Goal: Task Accomplishment & Management: Use online tool/utility

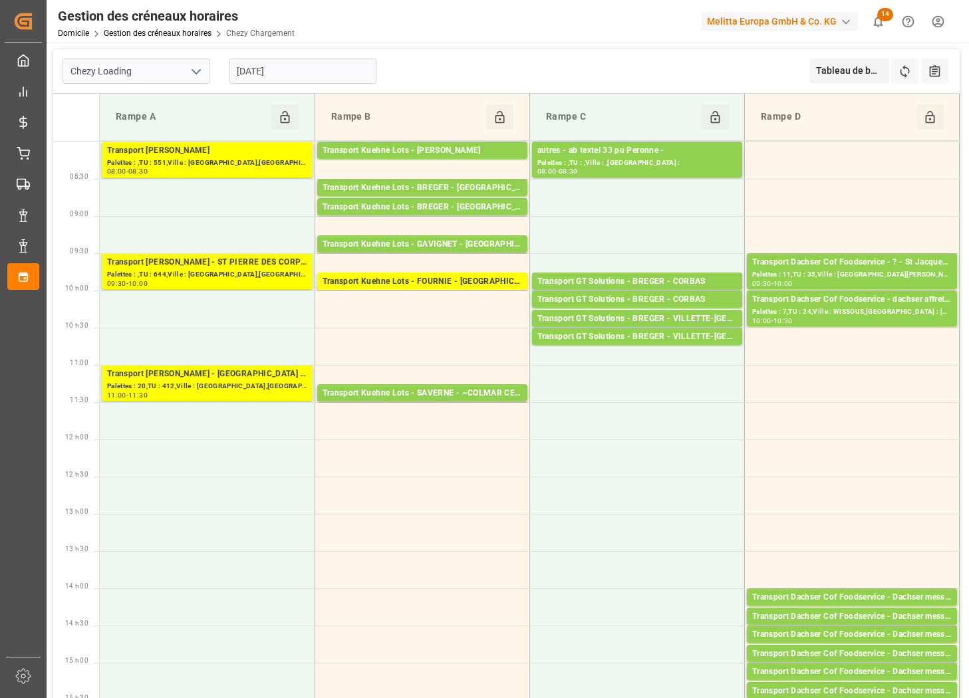
click at [307, 70] on input "[DATE]" at bounding box center [303, 71] width 148 height 25
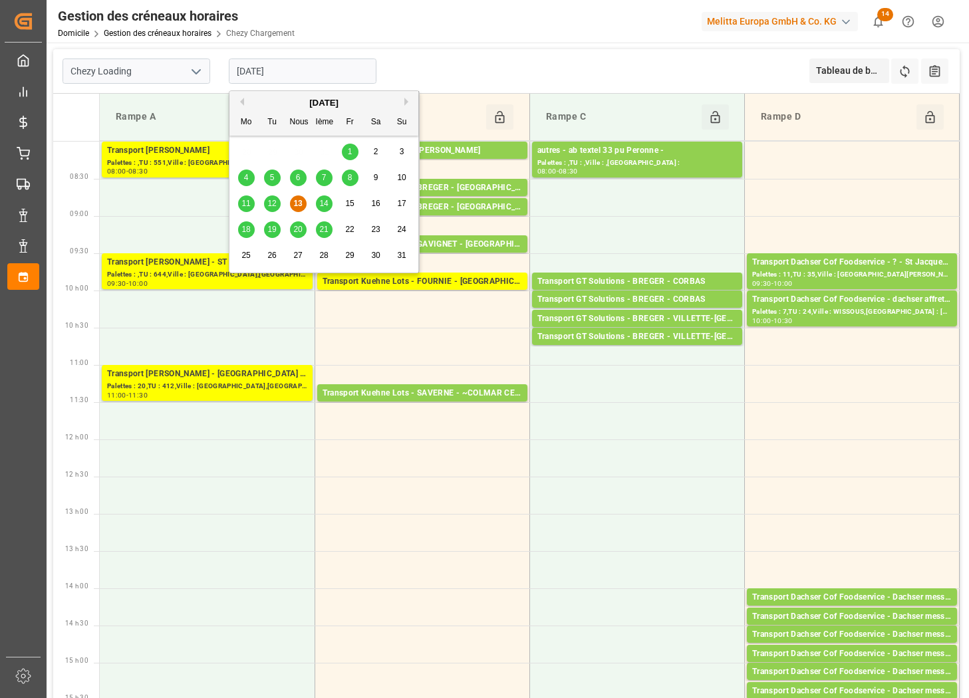
click at [186, 68] on button "Ouvrir le menu" at bounding box center [196, 71] width 20 height 21
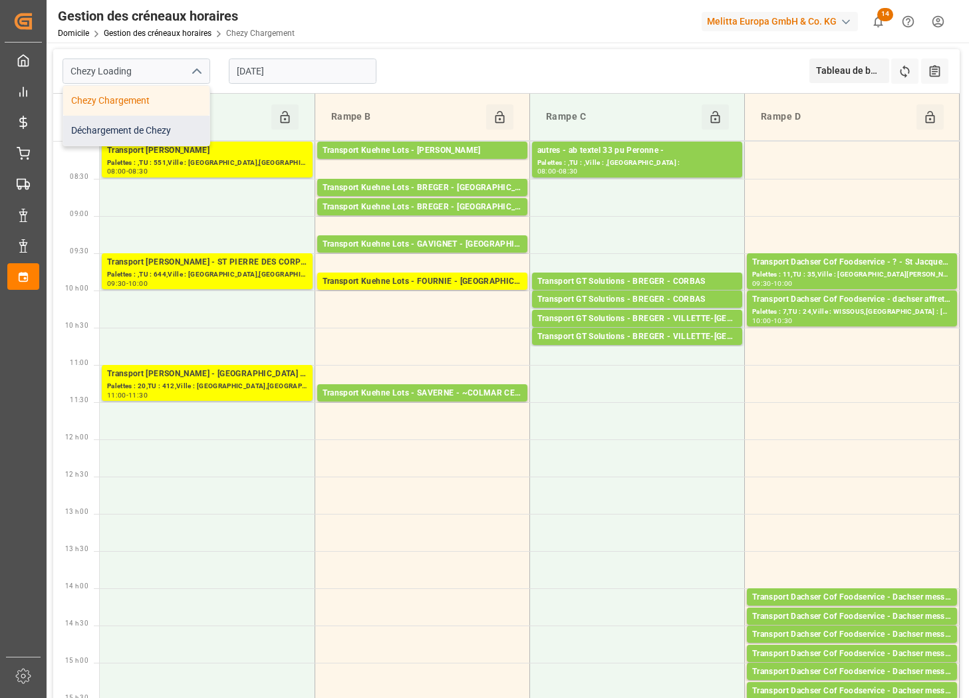
click at [152, 124] on div "Déchargement de Chezy" at bounding box center [136, 131] width 146 height 30
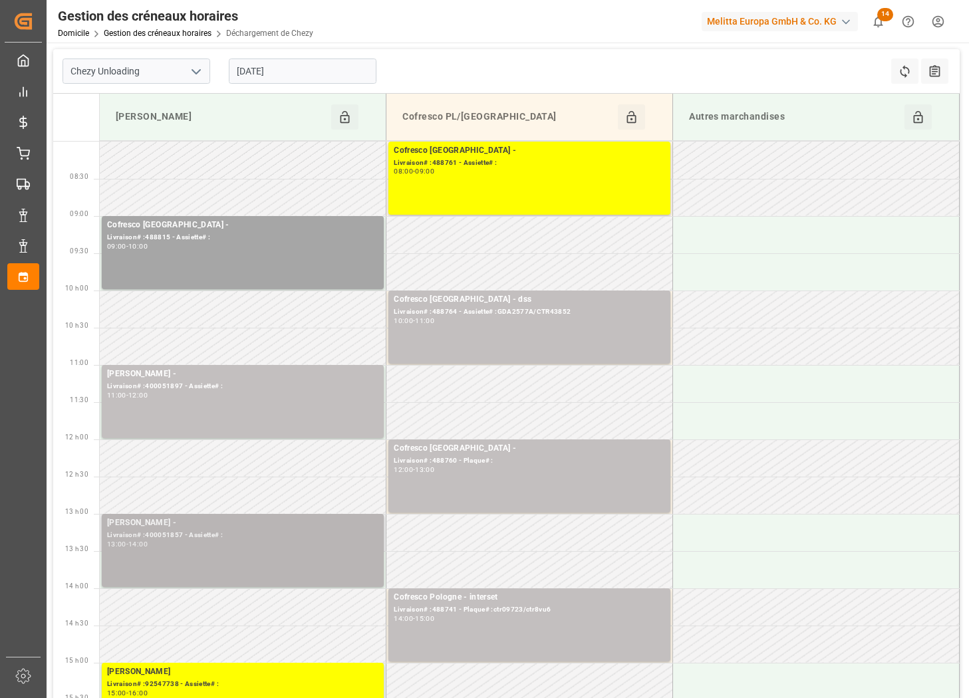
click at [310, 571] on div "[PERSON_NAME] - Livraison# :400051857 - Assiette# : 13:00 - 14:00" at bounding box center [242, 551] width 271 height 68
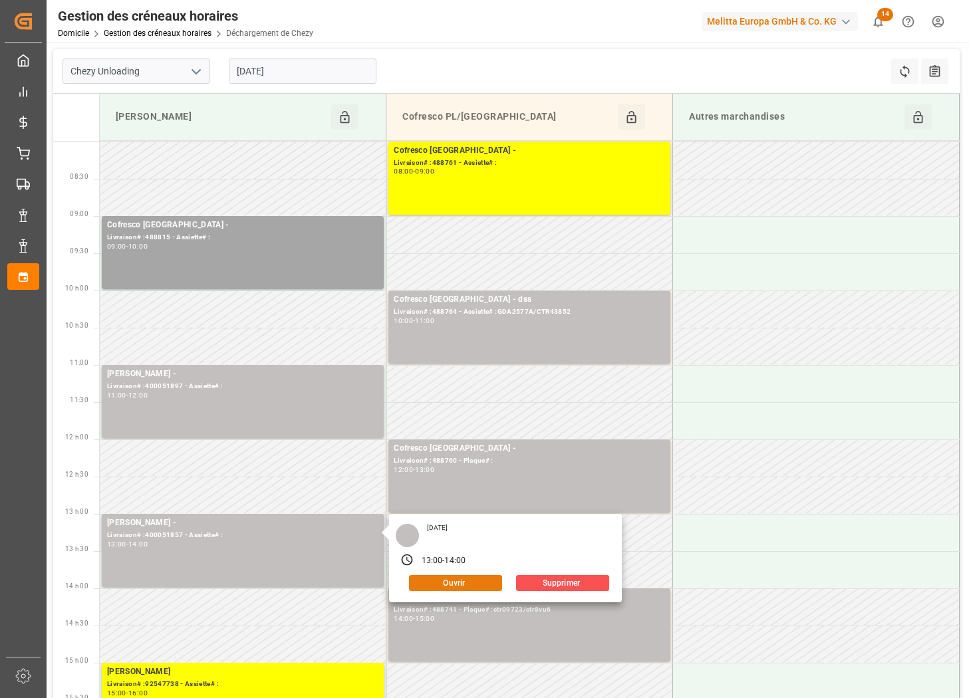
click at [443, 576] on button "Ouvrir" at bounding box center [455, 583] width 93 height 16
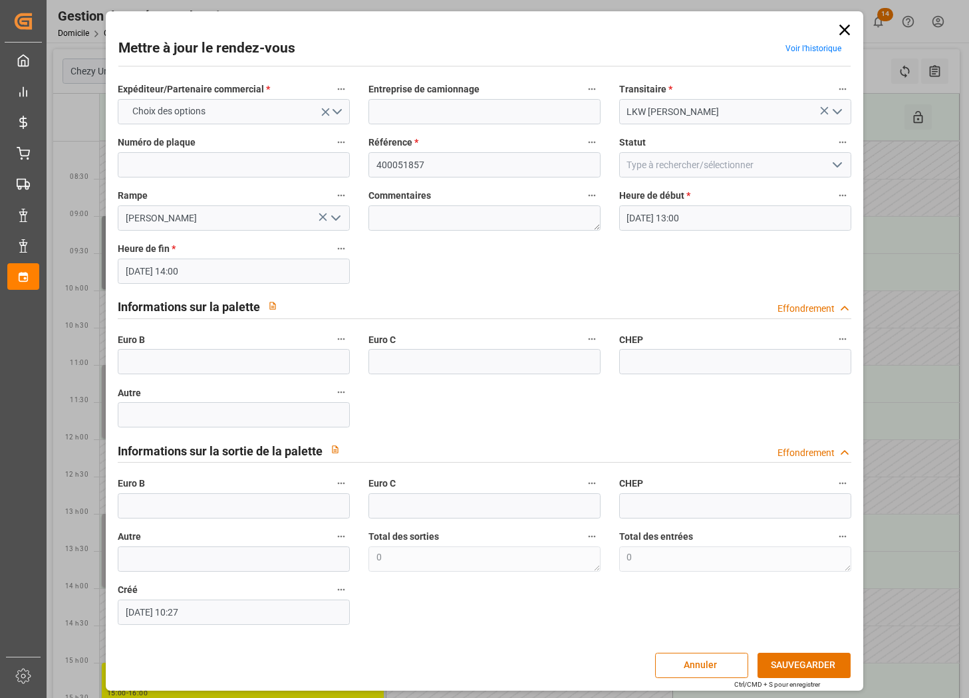
click at [845, 28] on icon at bounding box center [844, 30] width 19 height 19
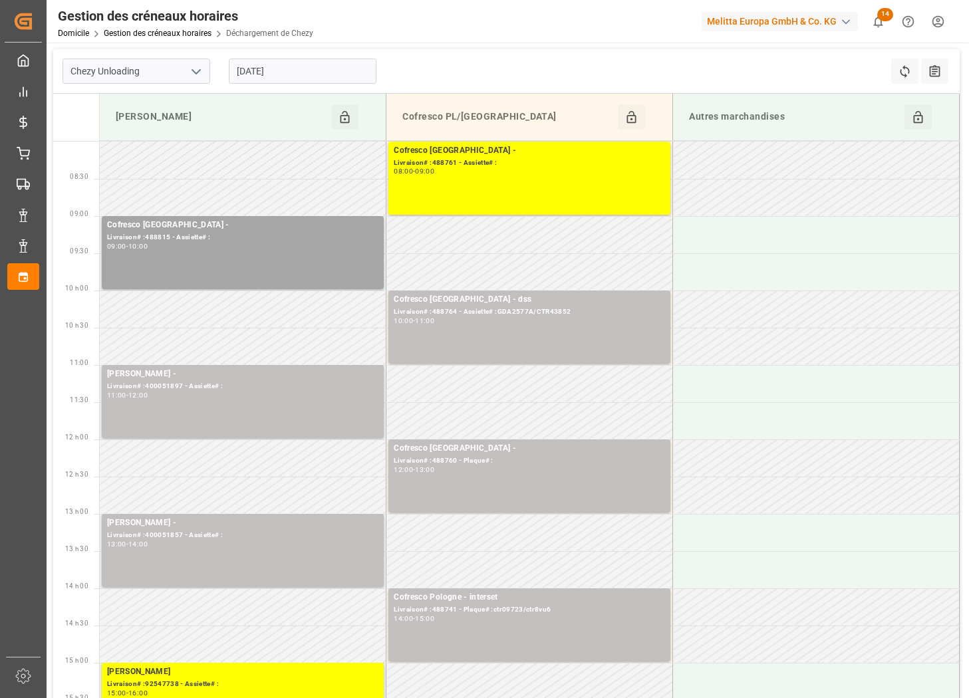
click at [195, 81] on button "Ouvrir le menu" at bounding box center [196, 71] width 20 height 21
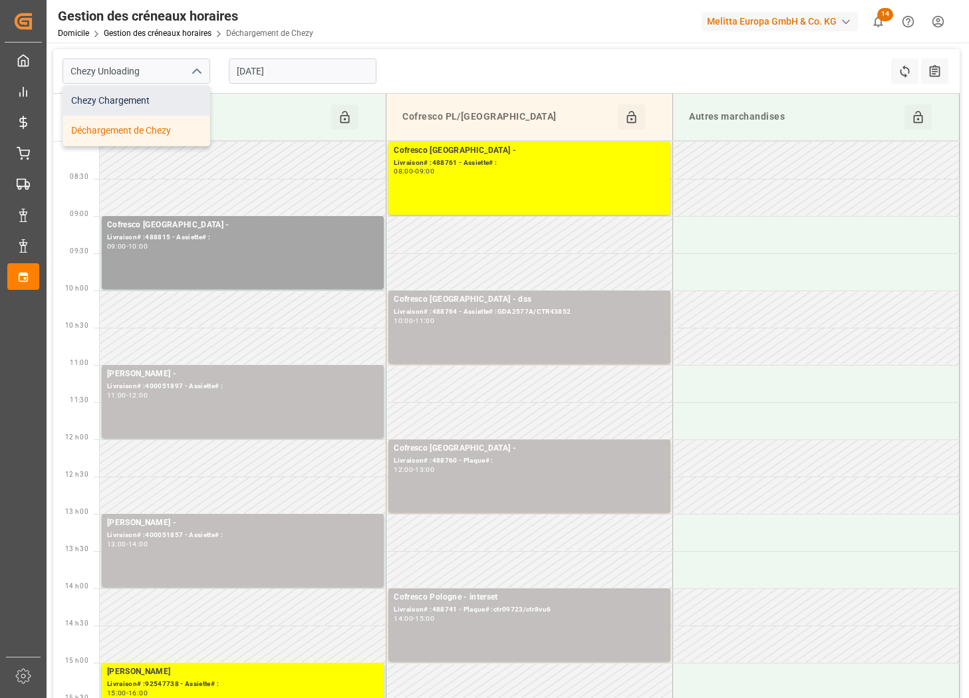
click at [178, 106] on div "Chezy Chargement" at bounding box center [136, 101] width 146 height 30
type input "Chezy Loading"
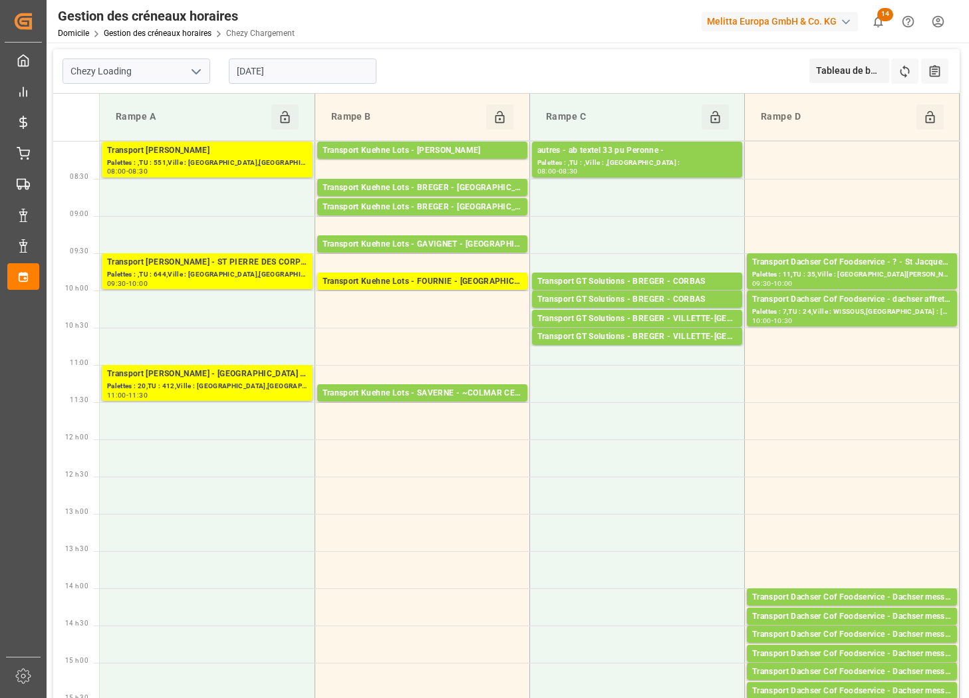
click at [319, 67] on input "[DATE]" at bounding box center [303, 71] width 148 height 25
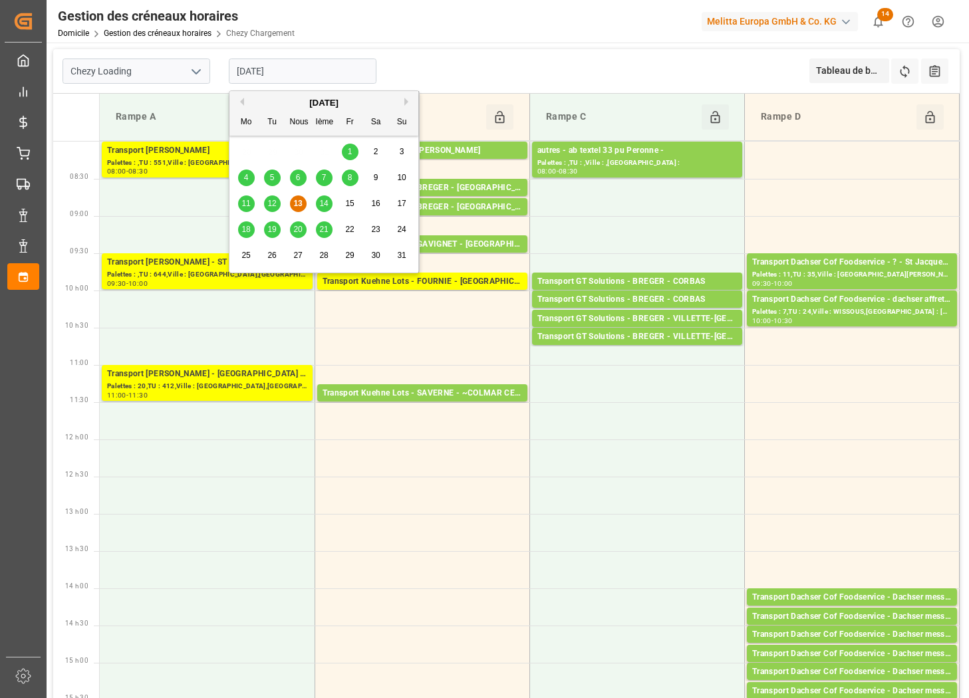
click at [327, 207] on span "14" at bounding box center [323, 203] width 9 height 9
type input "[DATE]"
